Goal: Transaction & Acquisition: Purchase product/service

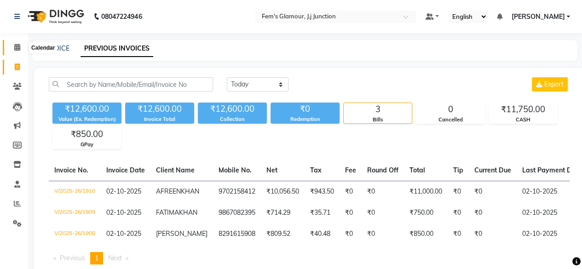
click at [15, 47] on icon at bounding box center [17, 47] width 6 height 7
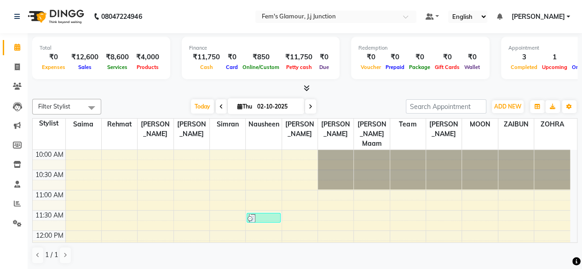
click at [245, 104] on span "Thu" at bounding box center [244, 106] width 19 height 7
select select "10"
select select "2025"
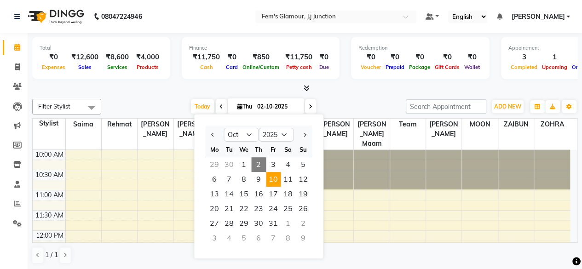
click at [279, 176] on span "10" at bounding box center [273, 179] width 15 height 15
type input "[DATE]"
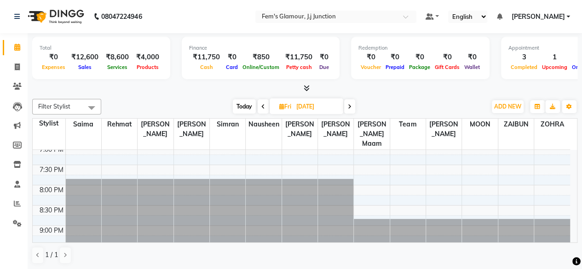
scroll to position [376, 0]
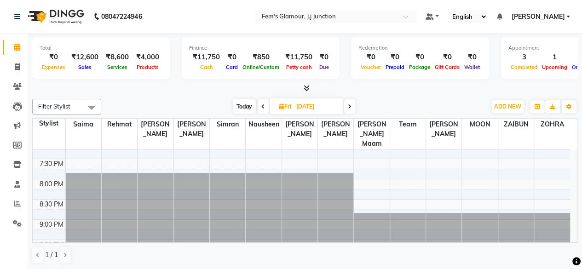
click at [281, 104] on icon at bounding box center [281, 107] width 5 height 6
select select "10"
select select "2025"
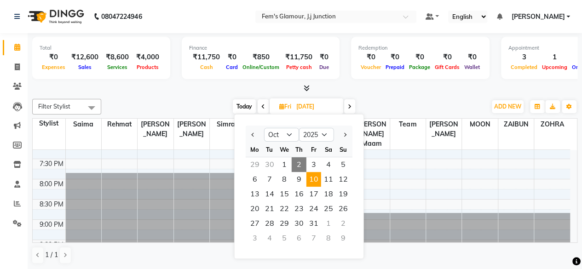
click at [243, 109] on span "Today" at bounding box center [244, 106] width 23 height 14
type input "02-10-2025"
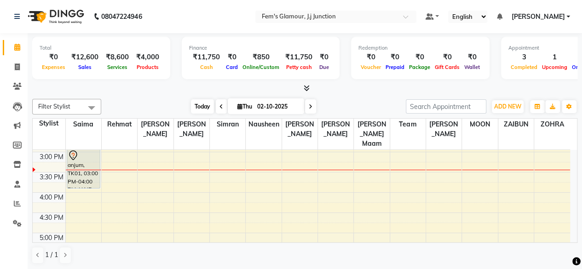
click at [204, 105] on span "Today" at bounding box center [202, 106] width 23 height 14
click at [15, 66] on icon at bounding box center [17, 67] width 5 height 7
select select "4132"
select select "service"
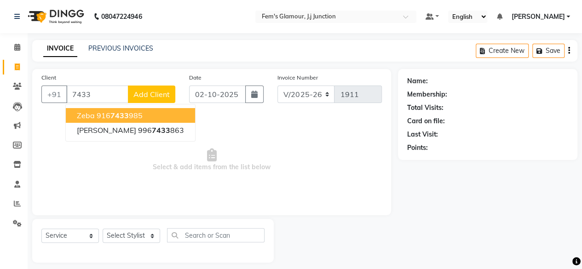
click at [116, 97] on input "7433" at bounding box center [97, 94] width 62 height 17
type input "7"
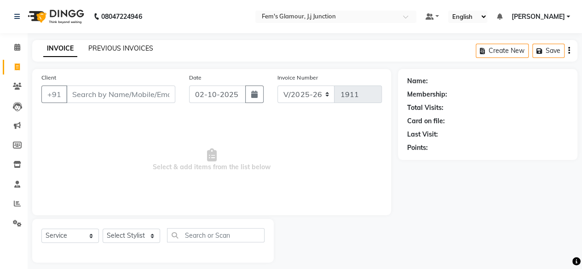
click at [130, 52] on link "PREVIOUS INVOICES" at bounding box center [120, 48] width 65 height 8
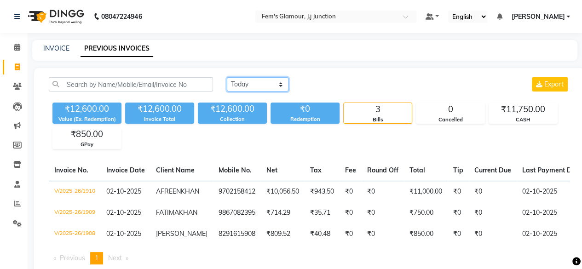
drag, startPoint x: 277, startPoint y: 88, endPoint x: 272, endPoint y: 105, distance: 17.6
click at [272, 105] on div "[DATE] [DATE] Custom Range Export ₹12,600.00 Value (Ex. Redemption) ₹12,600.00 …" at bounding box center [309, 113] width 532 height 72
select select "[DATE]"
click at [227, 77] on select "[DATE] [DATE] Custom Range" at bounding box center [258, 84] width 62 height 14
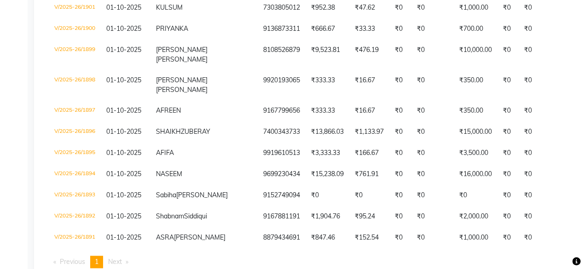
scroll to position [307, 0]
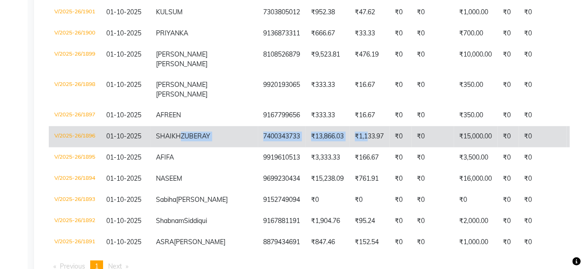
drag, startPoint x: 197, startPoint y: 175, endPoint x: 319, endPoint y: 186, distance: 122.5
click at [319, 147] on tr "V/2025-26/1896 [DATE] SHAIKH ZUBERAY 7400343733 ₹13,866.03 ₹1,133.97 ₹0 ₹0 ₹15,…" at bounding box center [459, 136] width 821 height 21
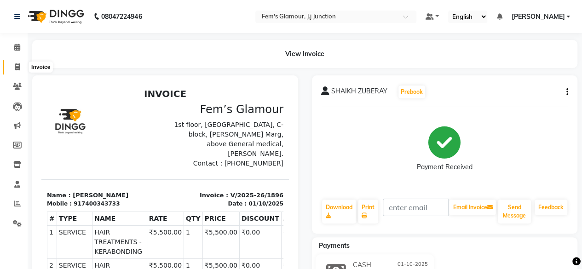
click at [17, 68] on icon at bounding box center [17, 67] width 5 height 7
select select "4132"
select select "service"
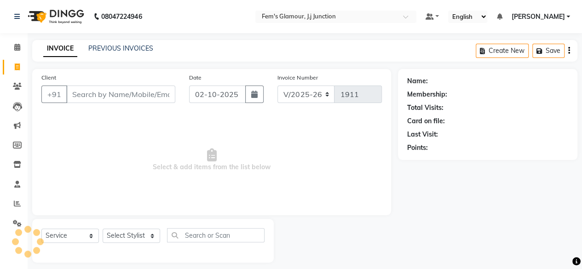
scroll to position [7, 0]
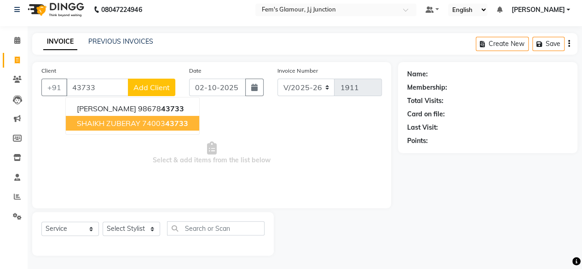
click at [116, 120] on span "SHAIKH ZUBERAY" at bounding box center [109, 123] width 64 height 9
type input "7400343733"
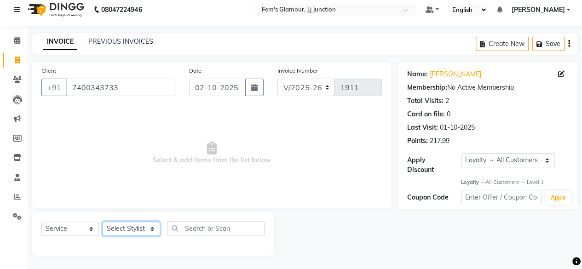
click at [134, 229] on select "Select Stylist fatima maam [PERSON_NAME] [PERSON_NAME] maam MOON Nagma Nasreen …" at bounding box center [132, 229] width 58 height 14
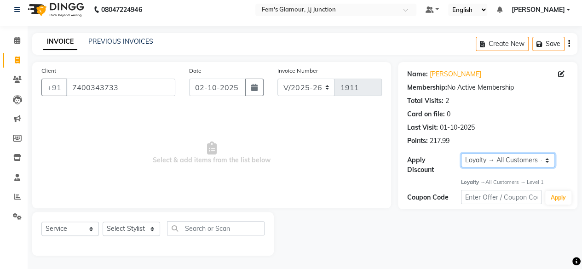
click at [477, 157] on select "Select Loyalty → All Customers → Level 1" at bounding box center [508, 160] width 94 height 14
select select "0:"
click at [461, 153] on select "Select Loyalty → All Customers → Level 1" at bounding box center [508, 160] width 94 height 14
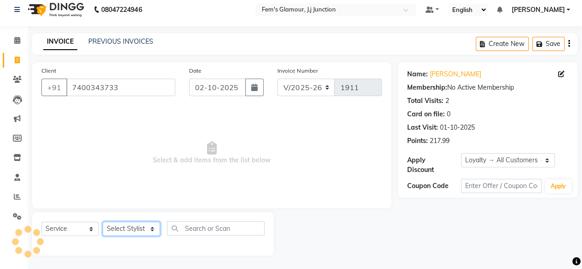
click at [143, 229] on select "Select Stylist fatima maam Imran Qureshi Lara Meraj maam MOON Nagma Nasreen Nau…" at bounding box center [132, 229] width 58 height 14
select select "21533"
click at [103, 222] on select "Select Stylist fatima maam Imran Qureshi Lara Meraj maam MOON Nagma Nasreen Nau…" at bounding box center [132, 229] width 58 height 14
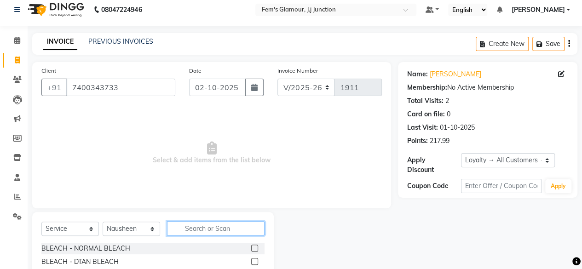
click at [237, 232] on input "text" at bounding box center [216, 228] width 98 height 14
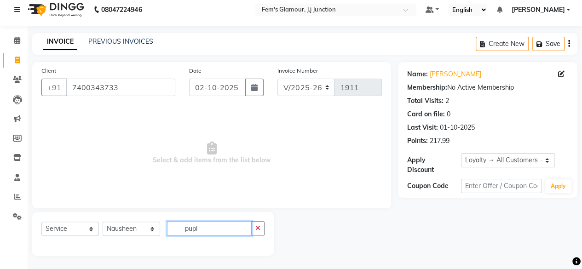
click at [237, 232] on input "pupl" at bounding box center [209, 228] width 85 height 14
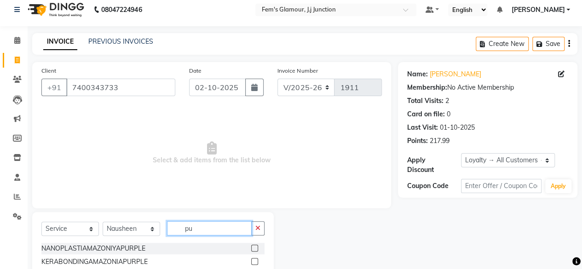
type input "pu"
click at [257, 248] on label at bounding box center [254, 248] width 7 height 7
click at [257, 248] on input "checkbox" at bounding box center [254, 249] width 6 height 6
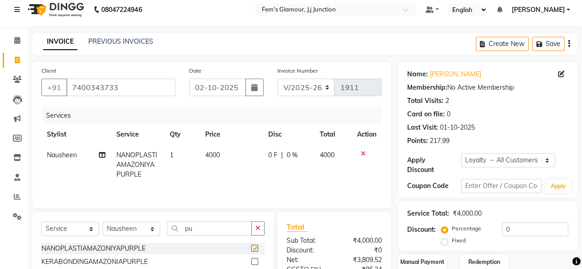
checkbox input "false"
click at [229, 226] on input "pu" at bounding box center [209, 228] width 85 height 14
type input "p"
type input "glob"
click at [253, 250] on label at bounding box center [254, 248] width 7 height 7
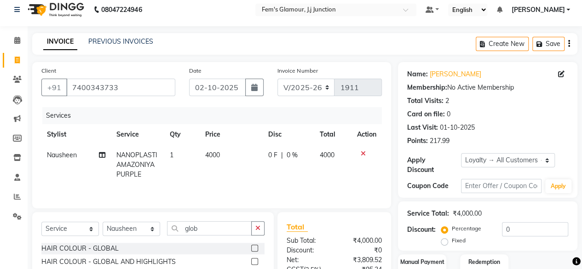
click at [253, 250] on input "checkbox" at bounding box center [254, 249] width 6 height 6
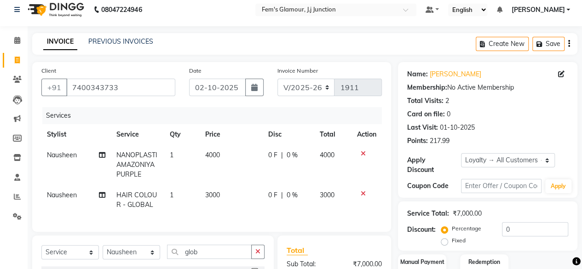
checkbox input "false"
click at [208, 154] on span "4000" at bounding box center [212, 155] width 15 height 8
select select "21533"
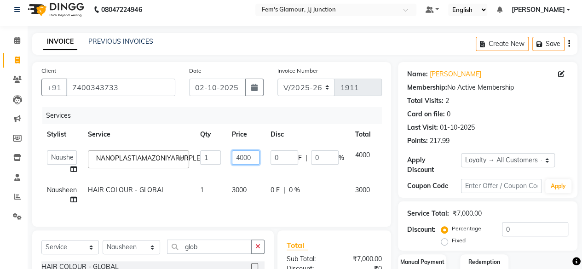
click at [247, 158] on input "4000" at bounding box center [246, 158] width 28 height 14
type input "0"
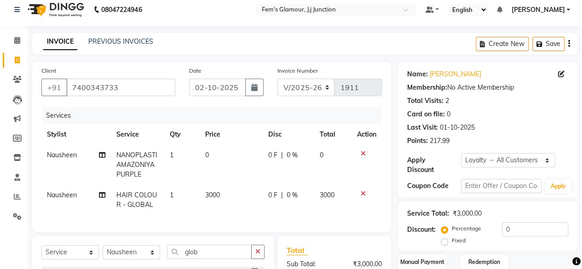
click at [232, 211] on div "Services Stylist Service Qty Price Disc Total Action Nausheen NANOPLASTIAMAZONI…" at bounding box center [211, 165] width 341 height 116
click at [208, 197] on span "3000" at bounding box center [212, 195] width 15 height 8
select select "21533"
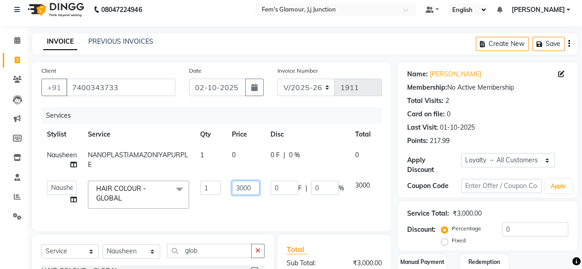
click at [239, 192] on input "3000" at bounding box center [246, 188] width 28 height 14
type input "4000"
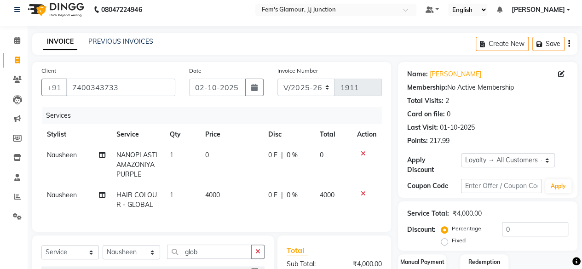
click at [286, 198] on td "0 F | 0 %" at bounding box center [289, 200] width 52 height 30
select select "21533"
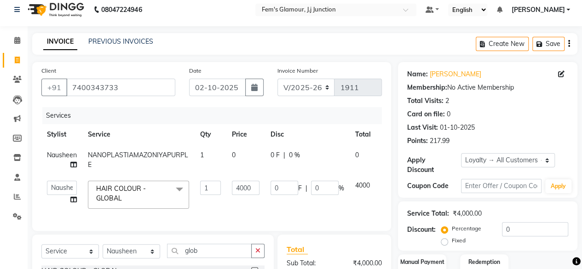
scroll to position [127, 0]
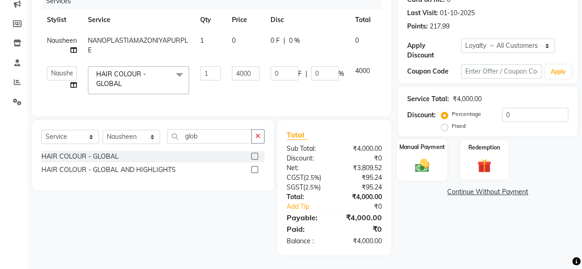
click at [430, 167] on img at bounding box center [422, 165] width 23 height 17
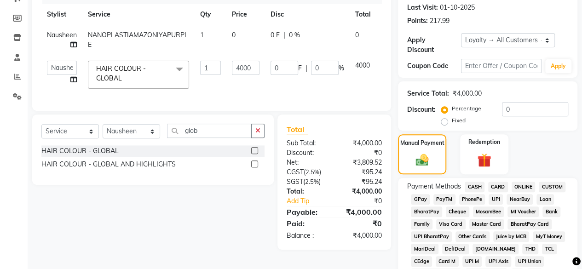
click at [471, 186] on span "CASH" at bounding box center [475, 187] width 20 height 11
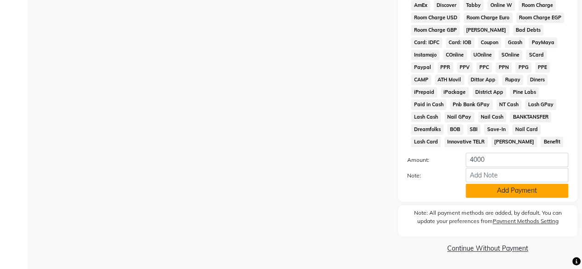
click at [533, 192] on button "Add Payment" at bounding box center [517, 191] width 103 height 14
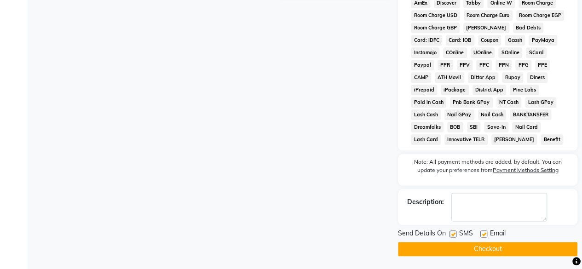
click at [513, 251] on button "Checkout" at bounding box center [488, 249] width 180 height 14
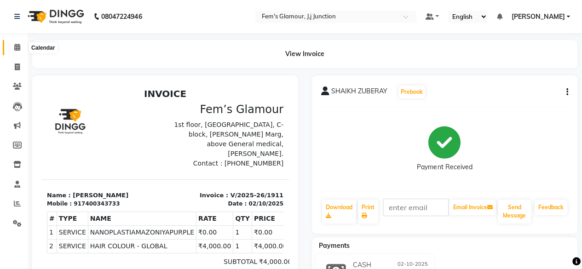
click at [16, 48] on icon at bounding box center [17, 47] width 6 height 7
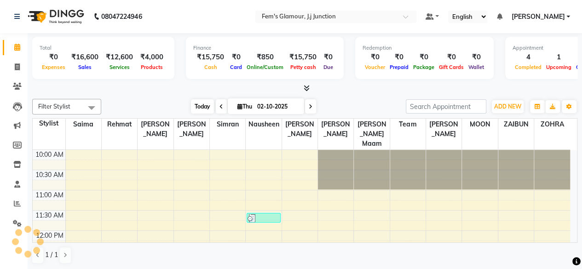
click at [198, 99] on span "Today" at bounding box center [202, 106] width 23 height 14
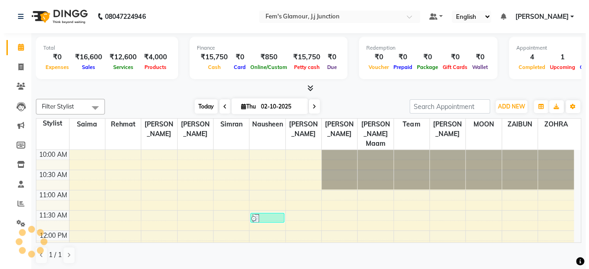
scroll to position [200, 0]
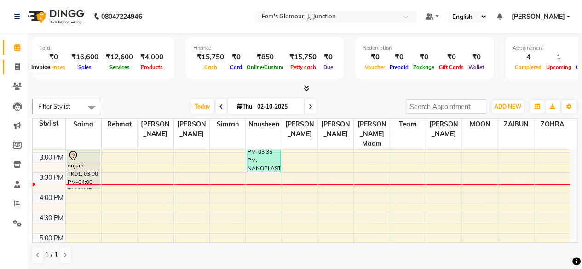
click at [16, 65] on icon at bounding box center [17, 67] width 5 height 7
select select "4132"
select select "service"
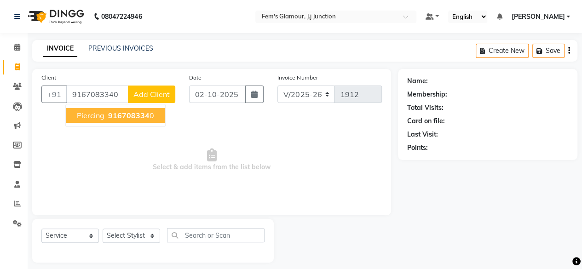
type input "9167083340"
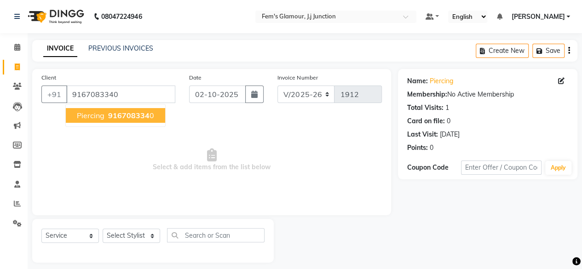
click at [107, 113] on ngb-highlight "916708334 0" at bounding box center [130, 115] width 48 height 9
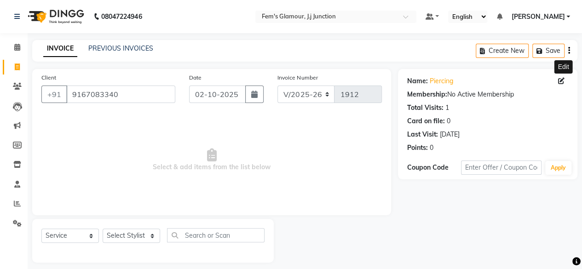
click at [563, 81] on icon at bounding box center [561, 81] width 6 height 6
select select "female"
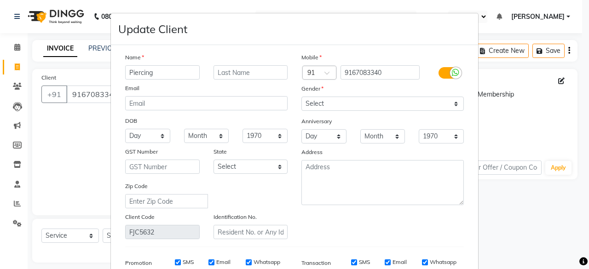
click at [191, 72] on input "Piercing" at bounding box center [162, 72] width 75 height 14
type input "P"
type input "a"
type input "Afifa"
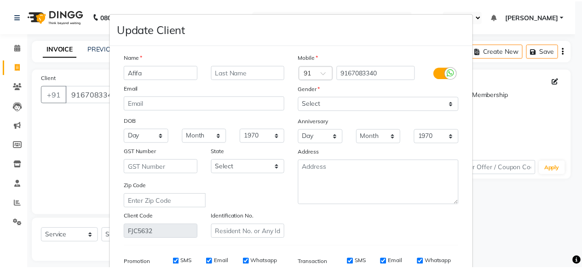
scroll to position [138, 0]
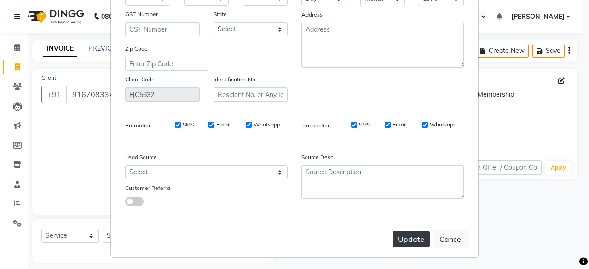
click at [393, 235] on button "Update" at bounding box center [411, 239] width 37 height 17
select select
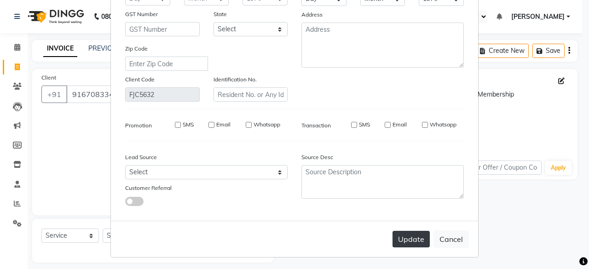
select select
checkbox input "false"
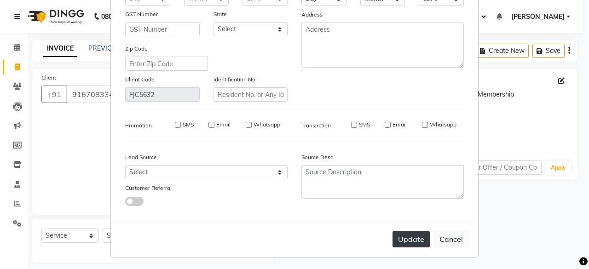
checkbox input "false"
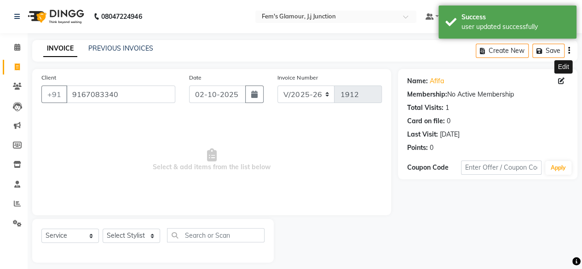
scroll to position [7, 0]
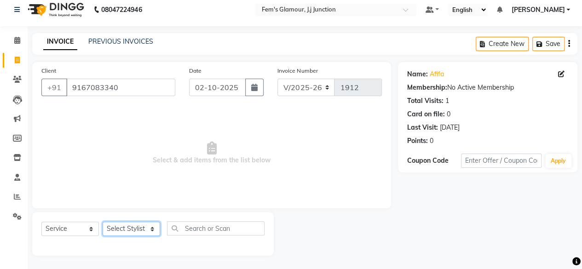
click at [128, 225] on select "Select Stylist fatima maam Imran Qureshi Lara Meraj maam MOON Nagma Nasreen Nau…" at bounding box center [132, 229] width 58 height 14
select select "29297"
click at [103, 222] on select "Select Stylist fatima maam Imran Qureshi Lara Meraj maam MOON Nagma Nasreen Nau…" at bounding box center [132, 229] width 58 height 14
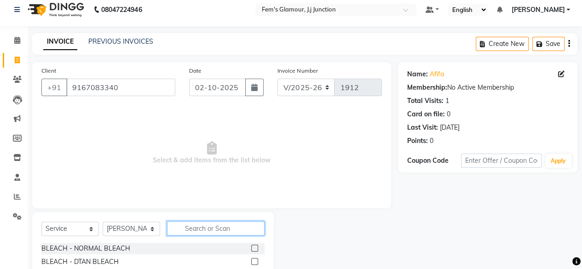
click at [202, 225] on input "text" at bounding box center [216, 228] width 98 height 14
type input "hair"
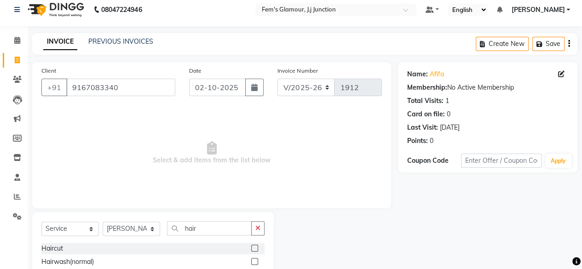
click at [251, 248] on label at bounding box center [254, 248] width 7 height 7
click at [251, 248] on input "checkbox" at bounding box center [254, 249] width 6 height 6
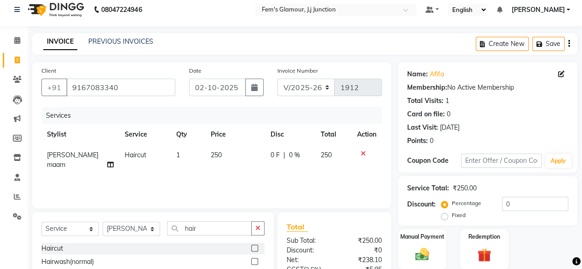
click at [251, 247] on label at bounding box center [254, 248] width 7 height 7
click at [251, 247] on input "checkbox" at bounding box center [254, 249] width 6 height 6
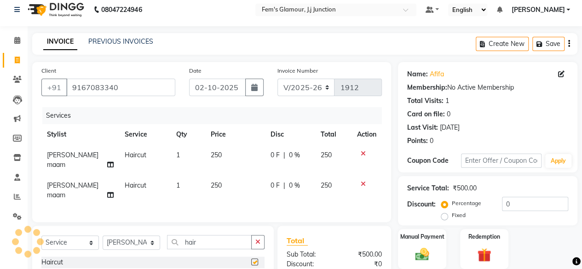
checkbox input "false"
click at [211, 157] on span "250" at bounding box center [216, 155] width 11 height 8
select select "29297"
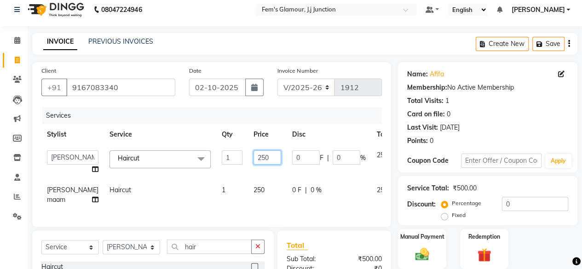
click at [254, 161] on input "250" at bounding box center [268, 158] width 28 height 14
type input "350"
click at [242, 178] on tbody "fatima maam Imran Qureshi Lara Meraj maam MOON Nagma Nasreen Nausheen Rehmat Sa…" at bounding box center [234, 177] width 387 height 65
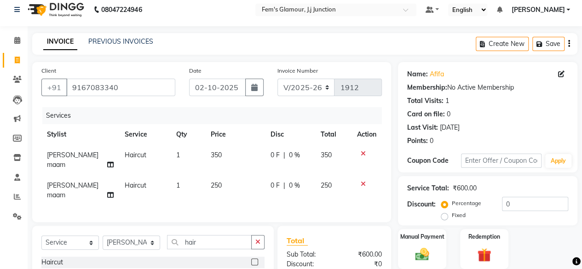
click at [211, 181] on span "250" at bounding box center [216, 185] width 11 height 8
select select "29297"
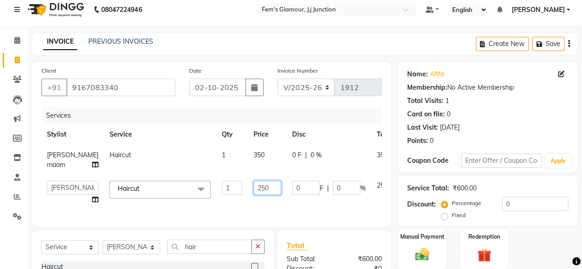
click at [254, 195] on input "250" at bounding box center [268, 188] width 28 height 14
type input "150"
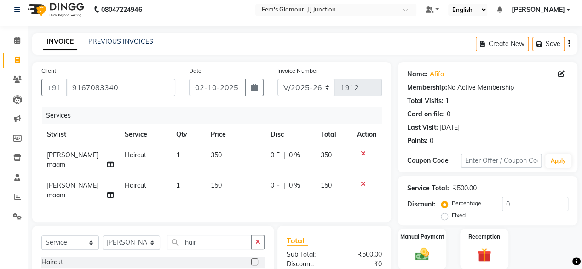
click at [302, 169] on tbody "Meraj maam Haircut 1 350 0 F | 0 % 350 Meraj maam Haircut 1 150 0 F | 0 % 150" at bounding box center [211, 175] width 341 height 61
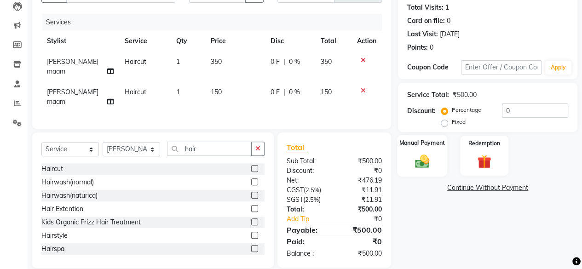
click at [417, 155] on img at bounding box center [422, 161] width 23 height 17
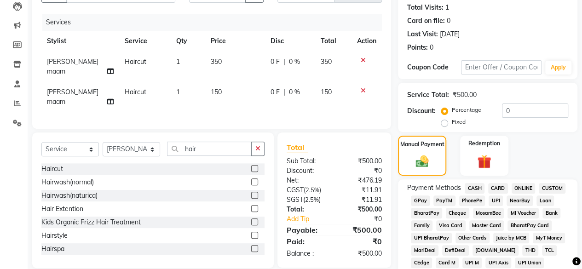
click at [473, 185] on span "CASH" at bounding box center [475, 188] width 20 height 11
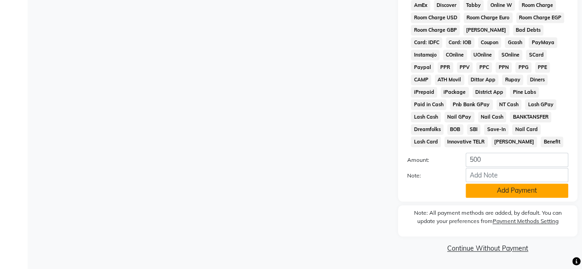
click at [510, 194] on button "Add Payment" at bounding box center [517, 191] width 103 height 14
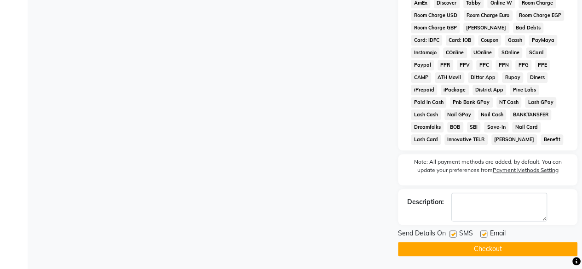
click at [490, 249] on button "Checkout" at bounding box center [488, 249] width 180 height 14
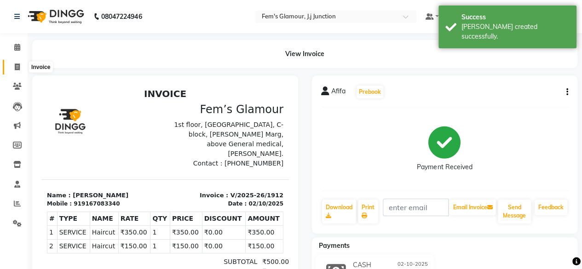
click at [18, 69] on icon at bounding box center [17, 67] width 5 height 7
select select "4132"
select select "service"
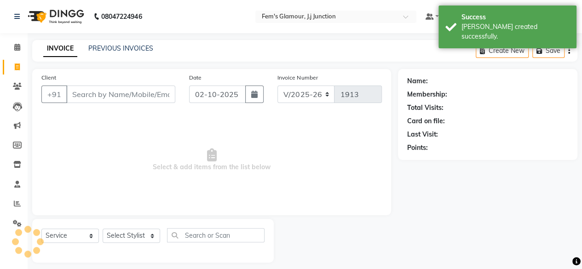
scroll to position [7, 0]
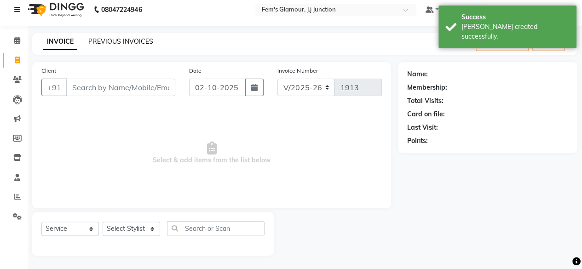
click at [100, 38] on link "PREVIOUS INVOICES" at bounding box center [120, 41] width 65 height 8
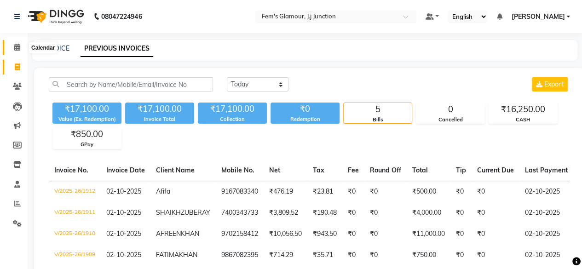
click at [14, 50] on icon at bounding box center [17, 47] width 6 height 7
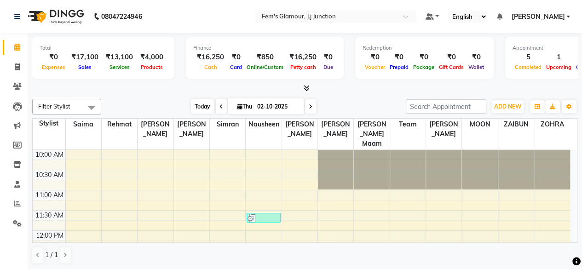
click at [194, 102] on span "Today" at bounding box center [202, 106] width 23 height 14
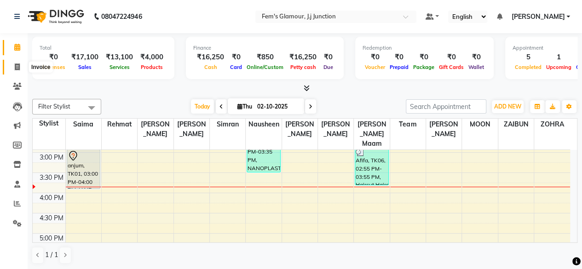
click at [13, 64] on span at bounding box center [17, 67] width 16 height 11
select select "service"
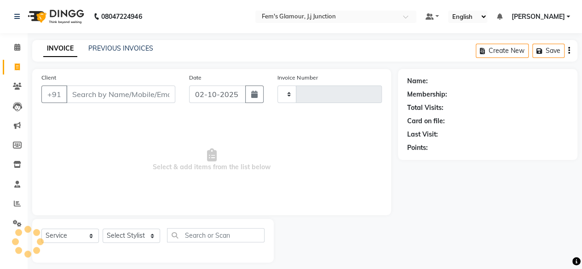
type input "1913"
select select "4132"
click at [101, 46] on link "PREVIOUS INVOICES" at bounding box center [120, 48] width 65 height 8
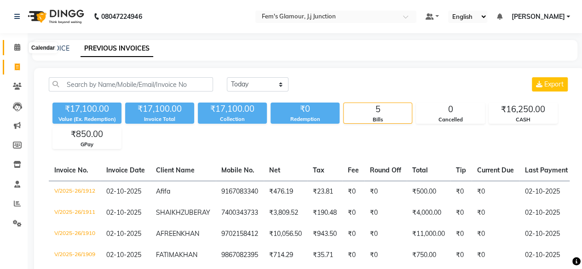
click at [20, 49] on span at bounding box center [17, 47] width 16 height 11
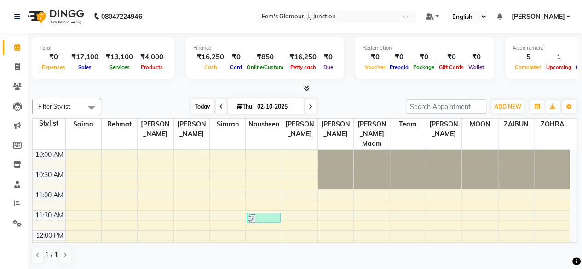
click at [200, 110] on span "Today" at bounding box center [202, 106] width 23 height 14
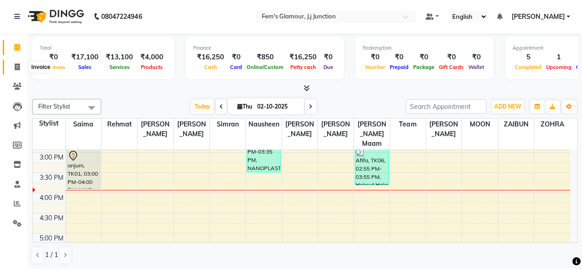
click at [12, 67] on span at bounding box center [17, 67] width 16 height 11
select select "4132"
select select "service"
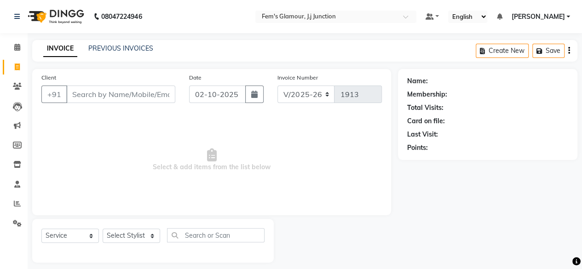
click at [110, 101] on input "Client" at bounding box center [120, 94] width 109 height 17
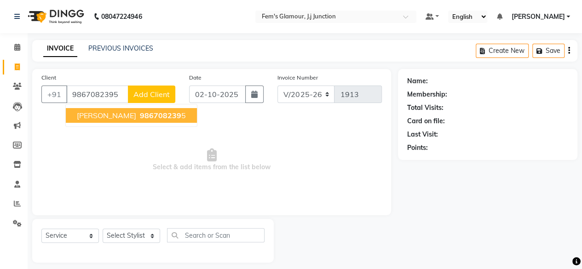
type input "9867082395"
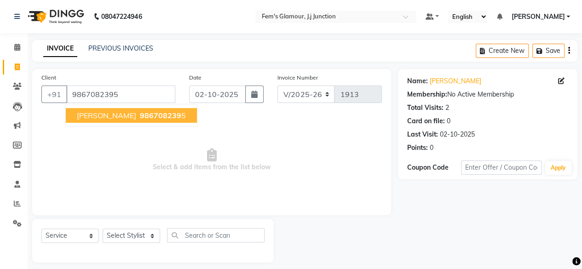
click at [127, 123] on ngb-typeahead-window "FATIMA KHAN 986708239 5" at bounding box center [131, 115] width 132 height 23
click at [127, 121] on button "FATIMA KHAN 986708239 5" at bounding box center [131, 115] width 131 height 15
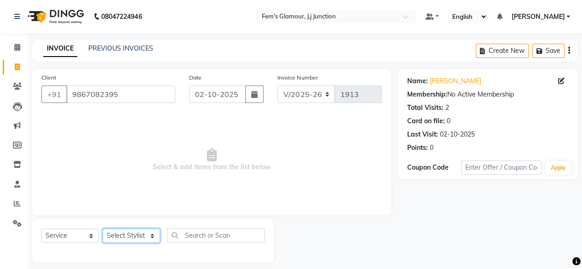
click at [123, 229] on select "Select Stylist fatima maam Imran Qureshi Lara Meraj maam MOON Nagma Nasreen Nau…" at bounding box center [132, 236] width 58 height 14
select select "21524"
click at [103, 229] on select "Select Stylist fatima maam Imran Qureshi Lara Meraj maam MOON Nagma Nasreen Nau…" at bounding box center [132, 236] width 58 height 14
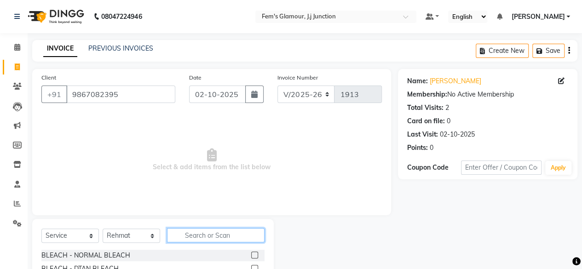
click at [225, 237] on input "text" at bounding box center [216, 235] width 98 height 14
type input "kera"
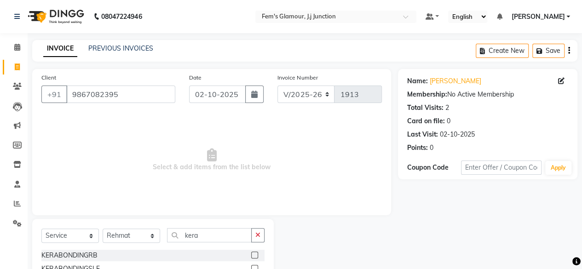
click at [251, 252] on label at bounding box center [254, 255] width 7 height 7
click at [251, 253] on input "checkbox" at bounding box center [254, 256] width 6 height 6
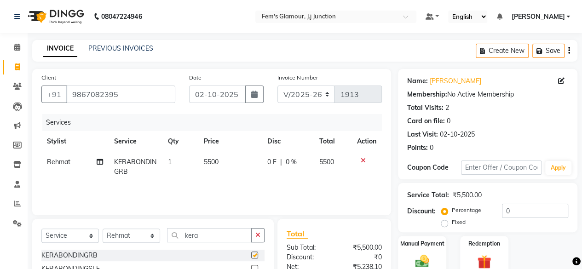
checkbox input "false"
click at [210, 168] on td "5500" at bounding box center [230, 167] width 64 height 30
select select "21524"
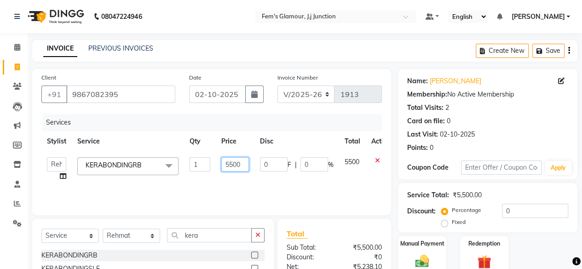
click at [229, 167] on input "5500" at bounding box center [235, 164] width 28 height 14
type input "7500"
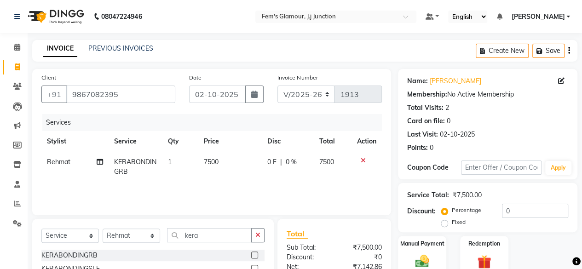
click at [293, 176] on td "0 F | 0 %" at bounding box center [288, 167] width 52 height 30
select select "21524"
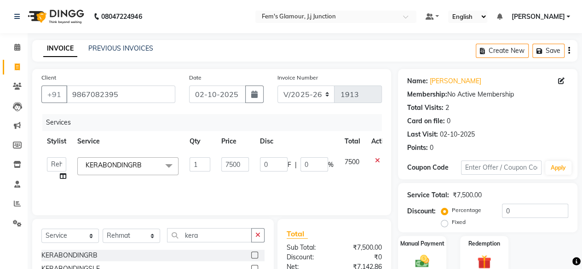
scroll to position [99, 0]
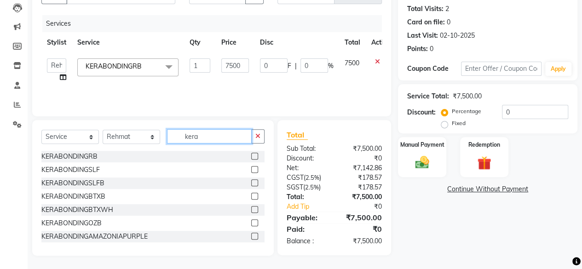
click at [232, 138] on input "kera" at bounding box center [209, 136] width 85 height 14
type input "k"
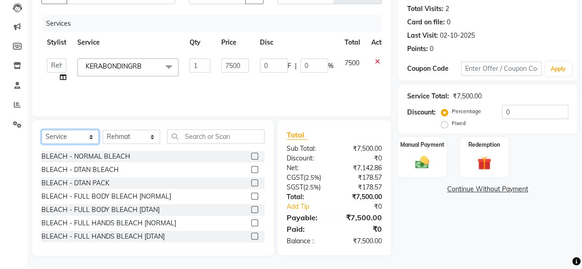
click at [60, 130] on select "Select Service Product Membership Package Voucher Prepaid Gift Card" at bounding box center [70, 137] width 58 height 14
select select "product"
click at [41, 130] on select "Select Service Product Membership Package Voucher Prepaid Gift Card" at bounding box center [70, 137] width 58 height 14
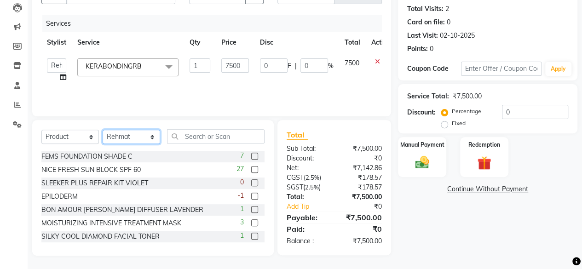
click at [151, 136] on select "Select Stylist fatima maam Imran Qureshi Lara Meraj maam MOON Nagma Nasreen Nau…" at bounding box center [132, 137] width 58 height 14
select select "22798"
click at [103, 130] on select "Select Stylist fatima maam Imran Qureshi Lara Meraj maam MOON Nagma Nasreen Nau…" at bounding box center [132, 137] width 58 height 14
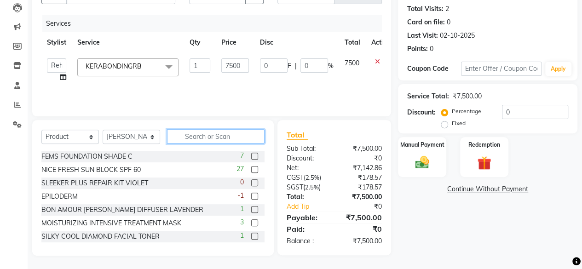
click at [191, 137] on input "text" at bounding box center [216, 136] width 98 height 14
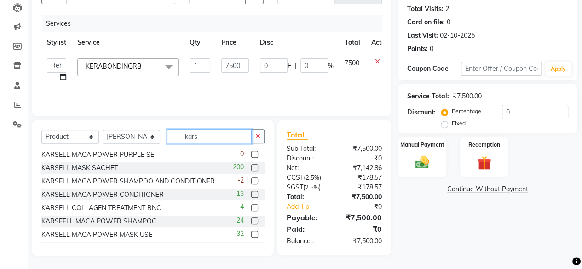
scroll to position [26, 0]
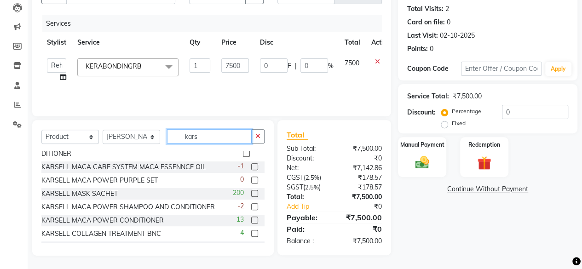
type input "kars"
click at [236, 64] on input "7500" at bounding box center [235, 65] width 28 height 14
click at [232, 64] on input "7500" at bounding box center [235, 65] width 28 height 14
type input "5500"
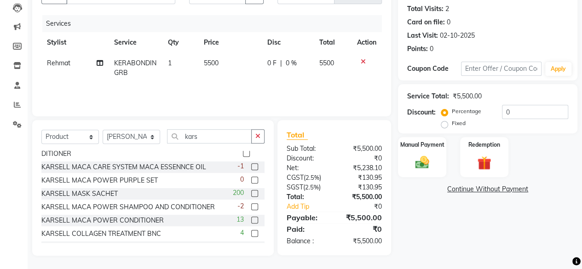
click at [247, 82] on td "5500" at bounding box center [230, 68] width 64 height 30
select select "21524"
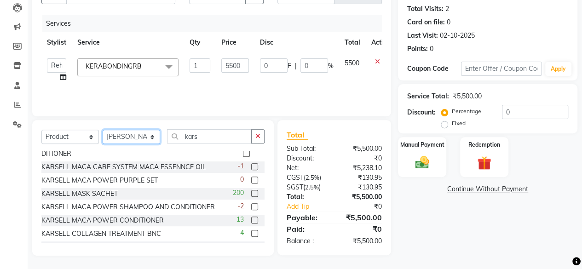
click at [114, 138] on select "Select Stylist fatima maam Imran Qureshi Lara Meraj maam MOON Nagma Nasreen Nau…" at bounding box center [132, 137] width 58 height 14
select select "21531"
click at [103, 130] on select "Select Stylist fatima maam Imran Qureshi Lara Meraj maam MOON Nagma Nasreen Nau…" at bounding box center [132, 137] width 58 height 14
click at [90, 136] on select "Select Service Product Membership Package Voucher Prepaid Gift Card" at bounding box center [70, 137] width 58 height 14
select select "service"
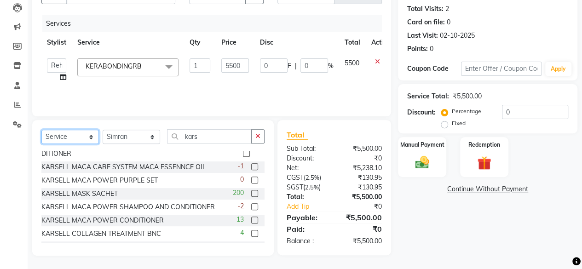
click at [41, 130] on select "Select Service Product Membership Package Voucher Prepaid Gift Card" at bounding box center [70, 137] width 58 height 14
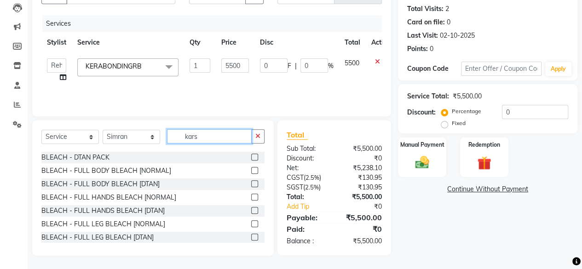
click at [220, 135] on input "kars" at bounding box center [209, 136] width 85 height 14
type input "k"
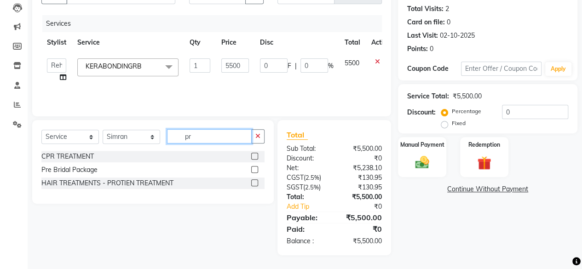
scroll to position [98, 0]
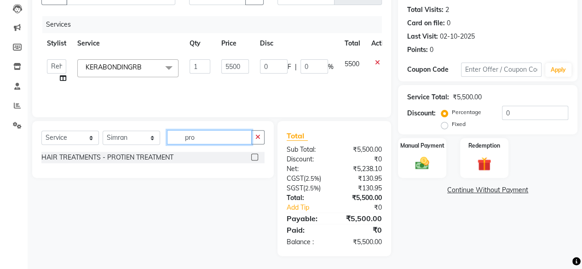
type input "pro"
click at [253, 157] on label at bounding box center [254, 157] width 7 height 7
click at [253, 157] on input "checkbox" at bounding box center [254, 158] width 6 height 6
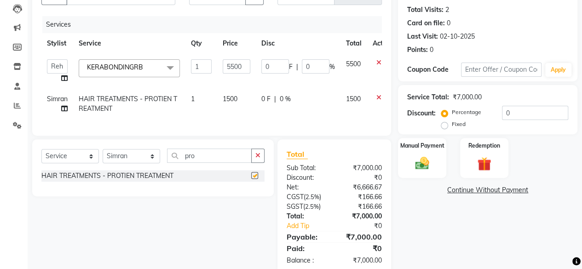
checkbox input "false"
click at [230, 69] on input "5500" at bounding box center [237, 66] width 28 height 14
click at [235, 70] on input "5500" at bounding box center [237, 66] width 28 height 14
type input "6000"
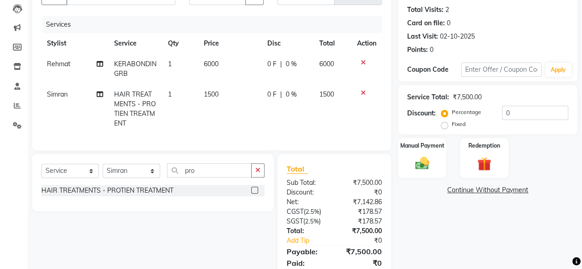
click at [240, 82] on td "6000" at bounding box center [230, 69] width 64 height 30
select select "21524"
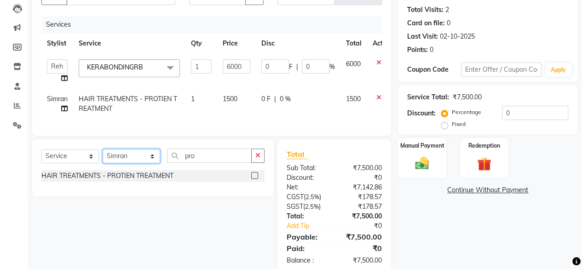
click at [148, 160] on select "Select Stylist fatima maam Imran Qureshi Lara Meraj maam MOON Nagma Nasreen Nau…" at bounding box center [132, 156] width 58 height 14
select select "22798"
click at [103, 156] on select "Select Stylist fatima maam Imran Qureshi Lara Meraj maam MOON Nagma Nasreen Nau…" at bounding box center [132, 156] width 58 height 14
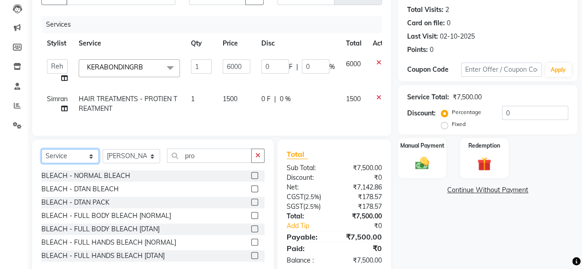
click at [72, 162] on select "Select Service Product Membership Package Voucher Prepaid Gift Card" at bounding box center [70, 156] width 58 height 14
select select "product"
click at [41, 156] on select "Select Service Product Membership Package Voucher Prepaid Gift Card" at bounding box center [70, 156] width 58 height 14
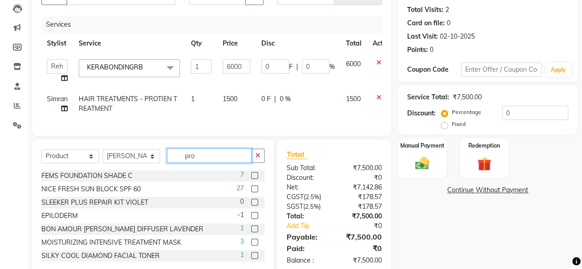
click at [204, 160] on input "pro" at bounding box center [209, 156] width 85 height 14
type input "p"
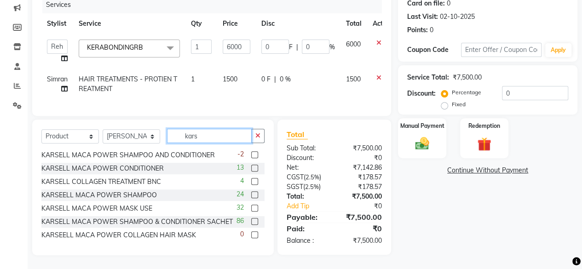
scroll to position [78, 0]
type input "kars"
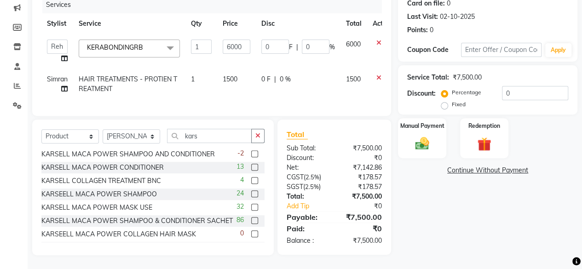
click at [251, 194] on label at bounding box center [254, 194] width 7 height 7
click at [251, 194] on input "checkbox" at bounding box center [254, 194] width 6 height 6
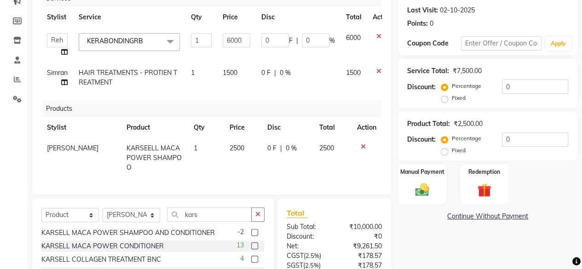
checkbox input "false"
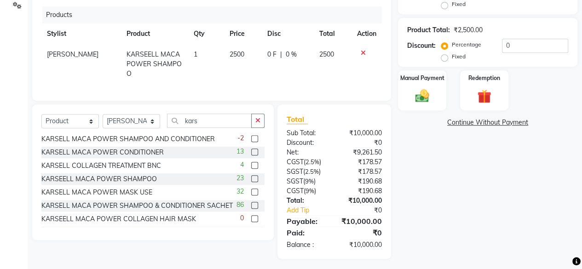
click at [251, 189] on label at bounding box center [254, 192] width 7 height 7
click at [251, 190] on input "checkbox" at bounding box center [254, 193] width 6 height 6
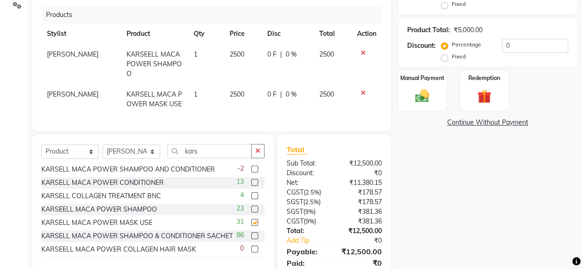
checkbox input "false"
click at [233, 146] on input "kars" at bounding box center [209, 151] width 85 height 14
type input "k"
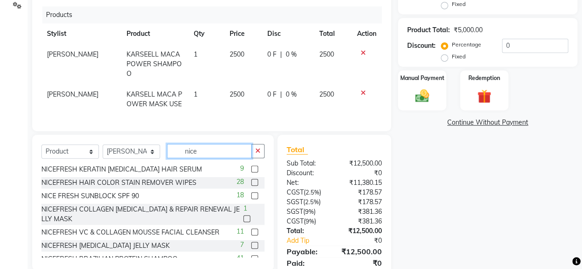
scroll to position [0, 0]
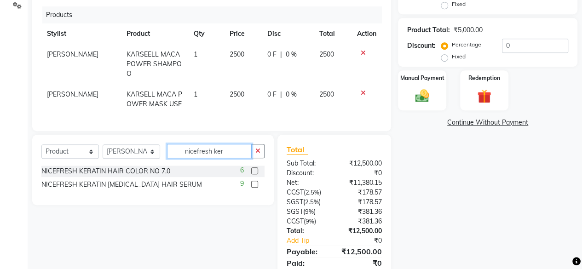
type input "nicefresh ker"
click at [254, 181] on label at bounding box center [254, 184] width 7 height 7
click at [254, 182] on input "checkbox" at bounding box center [254, 185] width 6 height 6
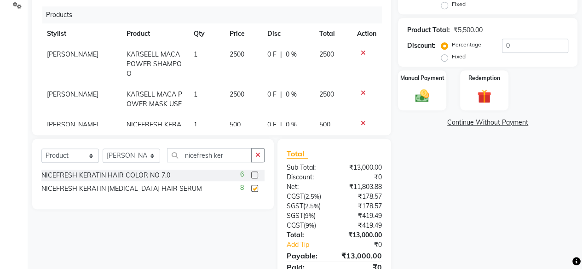
checkbox input "false"
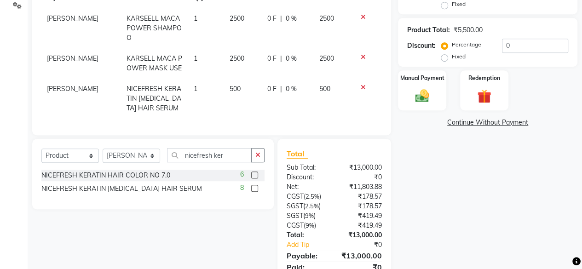
click at [230, 85] on span "500" at bounding box center [235, 89] width 11 height 8
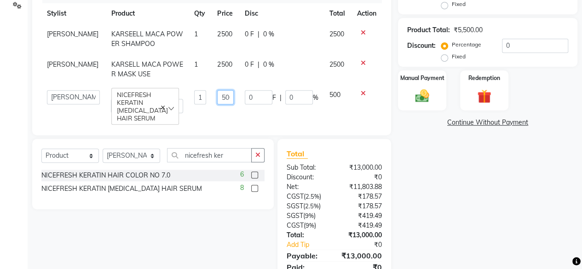
click at [217, 90] on input "500" at bounding box center [225, 97] width 16 height 14
type input "700"
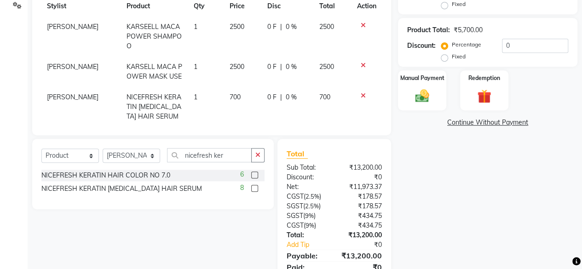
click at [279, 57] on td "0 F | 0 %" at bounding box center [288, 72] width 52 height 30
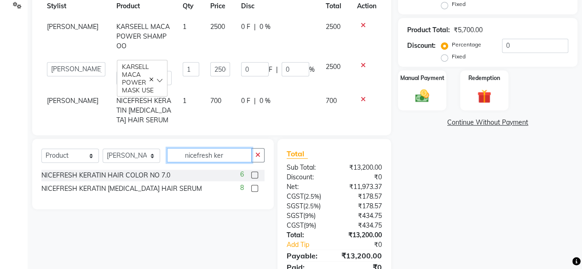
click at [231, 151] on input "nicefresh ker" at bounding box center [209, 155] width 85 height 14
type input "n"
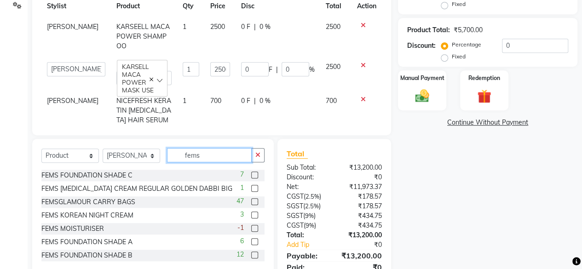
type input "fems"
click at [251, 201] on label at bounding box center [254, 201] width 7 height 7
click at [251, 201] on input "checkbox" at bounding box center [254, 202] width 6 height 6
checkbox input "false"
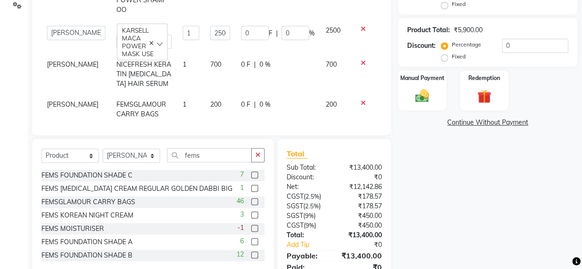
click at [210, 100] on span "200" at bounding box center [215, 104] width 11 height 8
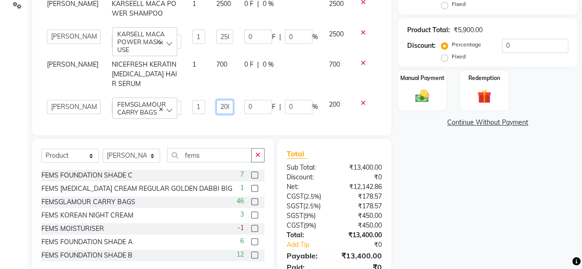
click at [216, 100] on input "200" at bounding box center [224, 107] width 17 height 14
type input "0"
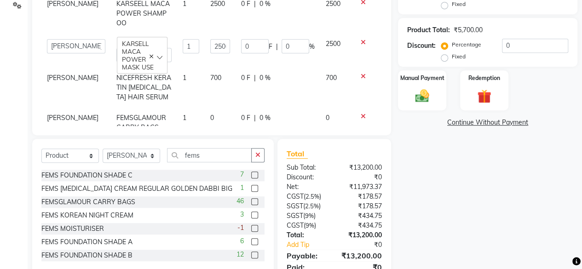
click at [264, 68] on td "0 F | 0 %" at bounding box center [278, 88] width 85 height 40
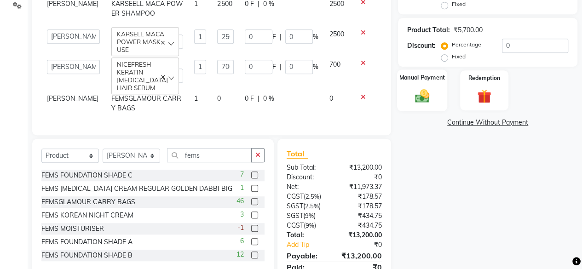
click at [412, 95] on img at bounding box center [422, 96] width 23 height 17
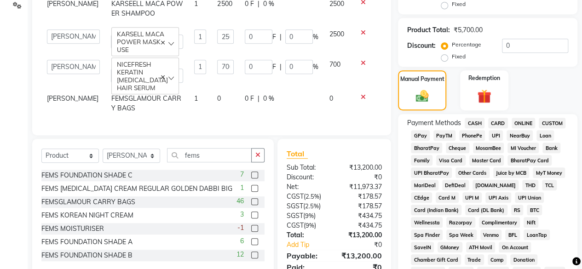
click at [472, 122] on span "CASH" at bounding box center [475, 123] width 20 height 11
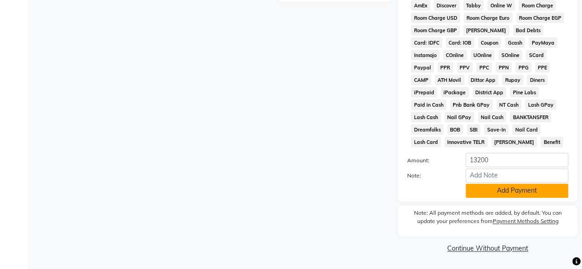
click at [533, 196] on button "Add Payment" at bounding box center [517, 191] width 103 height 14
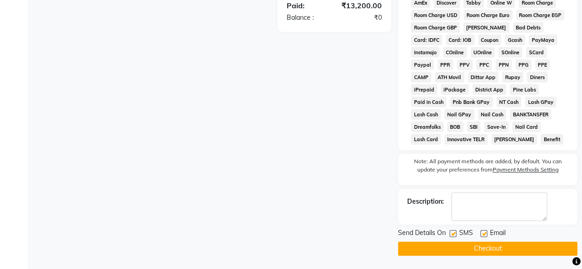
click at [523, 249] on button "Checkout" at bounding box center [488, 249] width 180 height 14
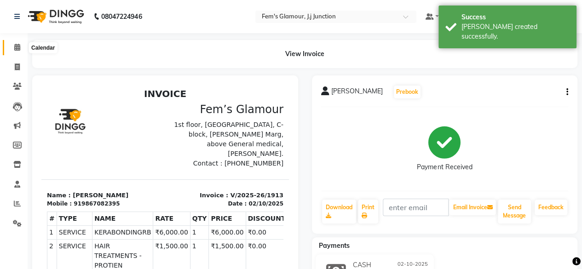
click at [20, 46] on span at bounding box center [17, 47] width 16 height 11
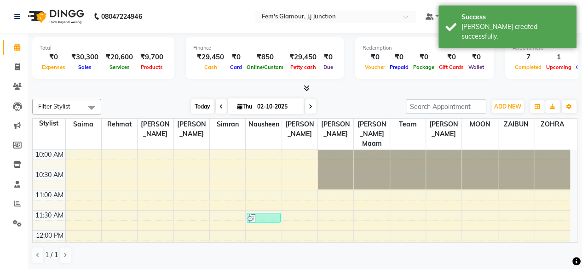
click at [200, 111] on span "Today" at bounding box center [202, 106] width 23 height 14
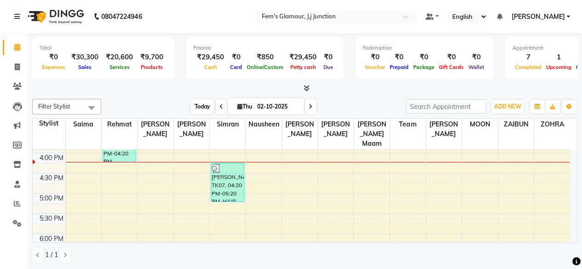
click at [201, 106] on span "Today" at bounding box center [202, 106] width 23 height 14
click at [16, 68] on icon at bounding box center [17, 67] width 5 height 7
select select "4132"
select select "service"
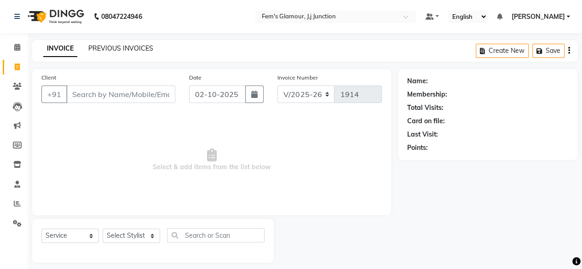
click at [108, 51] on link "PREVIOUS INVOICES" at bounding box center [120, 48] width 65 height 8
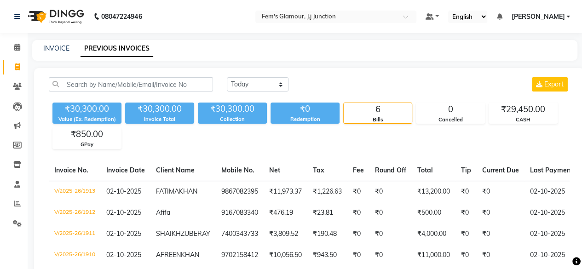
scroll to position [23, 0]
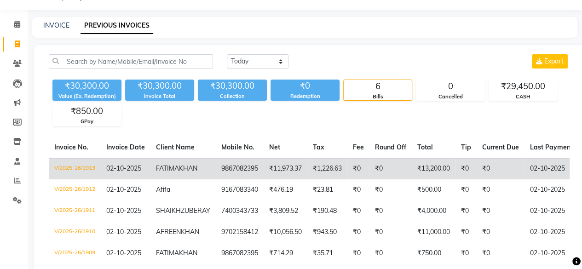
click at [234, 179] on td "9867082395" at bounding box center [240, 169] width 48 height 22
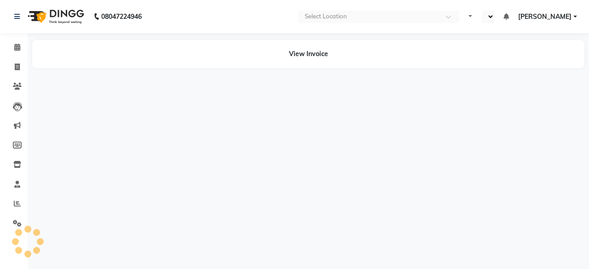
select select "en"
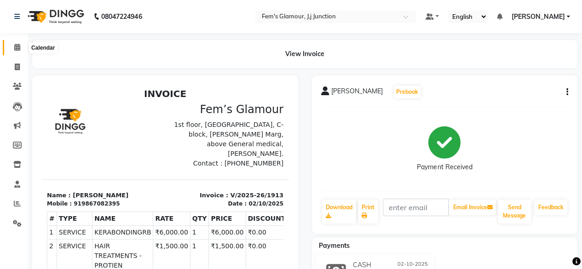
click at [16, 52] on span at bounding box center [17, 47] width 16 height 11
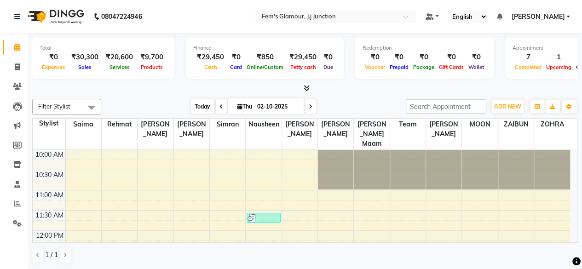
click at [203, 107] on span "Today" at bounding box center [202, 106] width 23 height 14
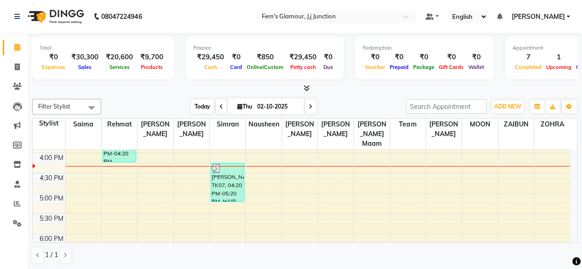
click at [202, 103] on span "Today" at bounding box center [202, 106] width 23 height 14
